Goal: Obtain resource: Obtain resource

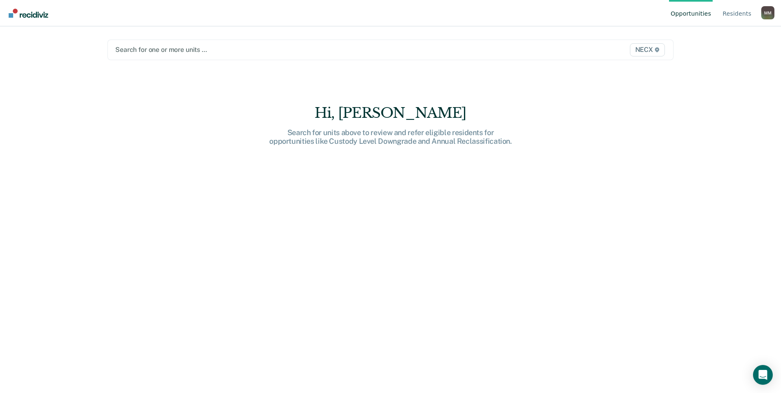
click at [140, 49] on div at bounding box center [307, 49] width 385 height 9
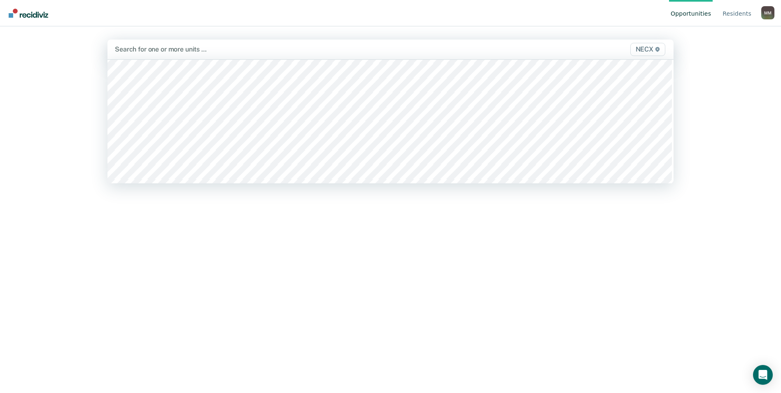
scroll to position [2882, 0]
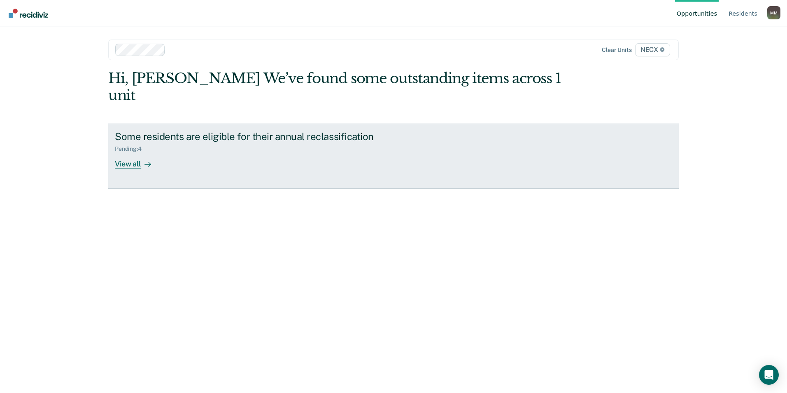
click at [128, 152] on div "View all" at bounding box center [138, 160] width 46 height 16
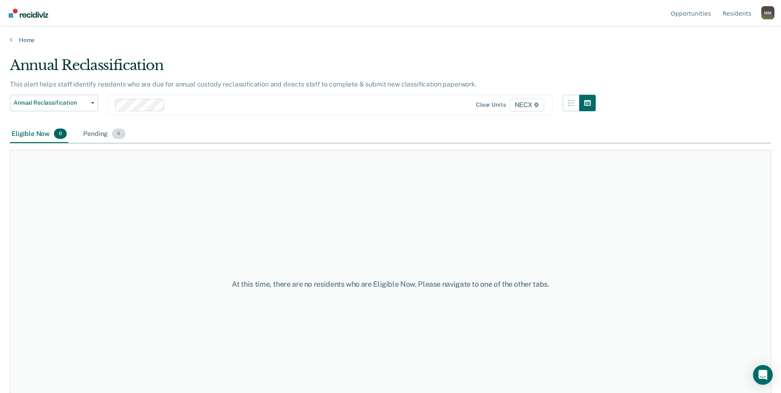
click at [104, 134] on div "Pending 4" at bounding box center [104, 134] width 45 height 18
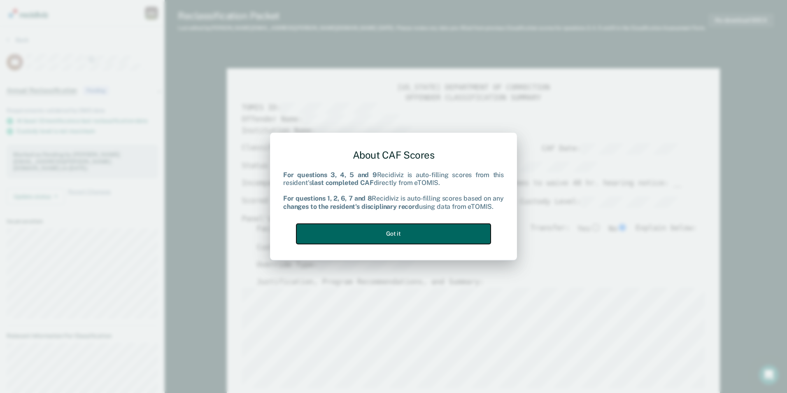
click at [403, 227] on button "Got it" at bounding box center [393, 234] width 194 height 20
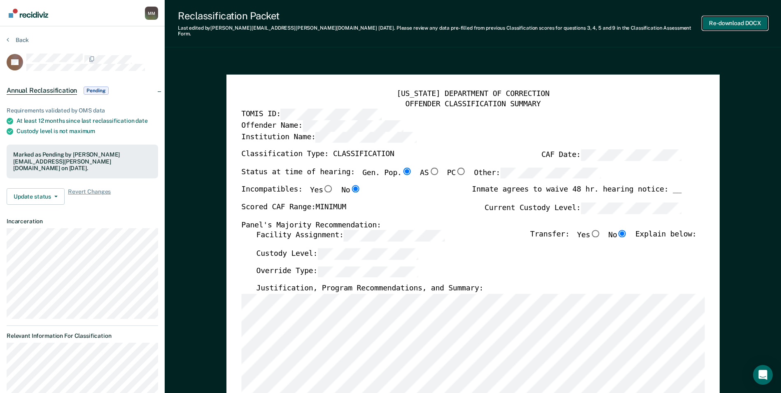
click at [717, 18] on button "Re-download DOCX" at bounding box center [734, 23] width 65 height 14
type textarea "x"
